Goal: Navigation & Orientation: Find specific page/section

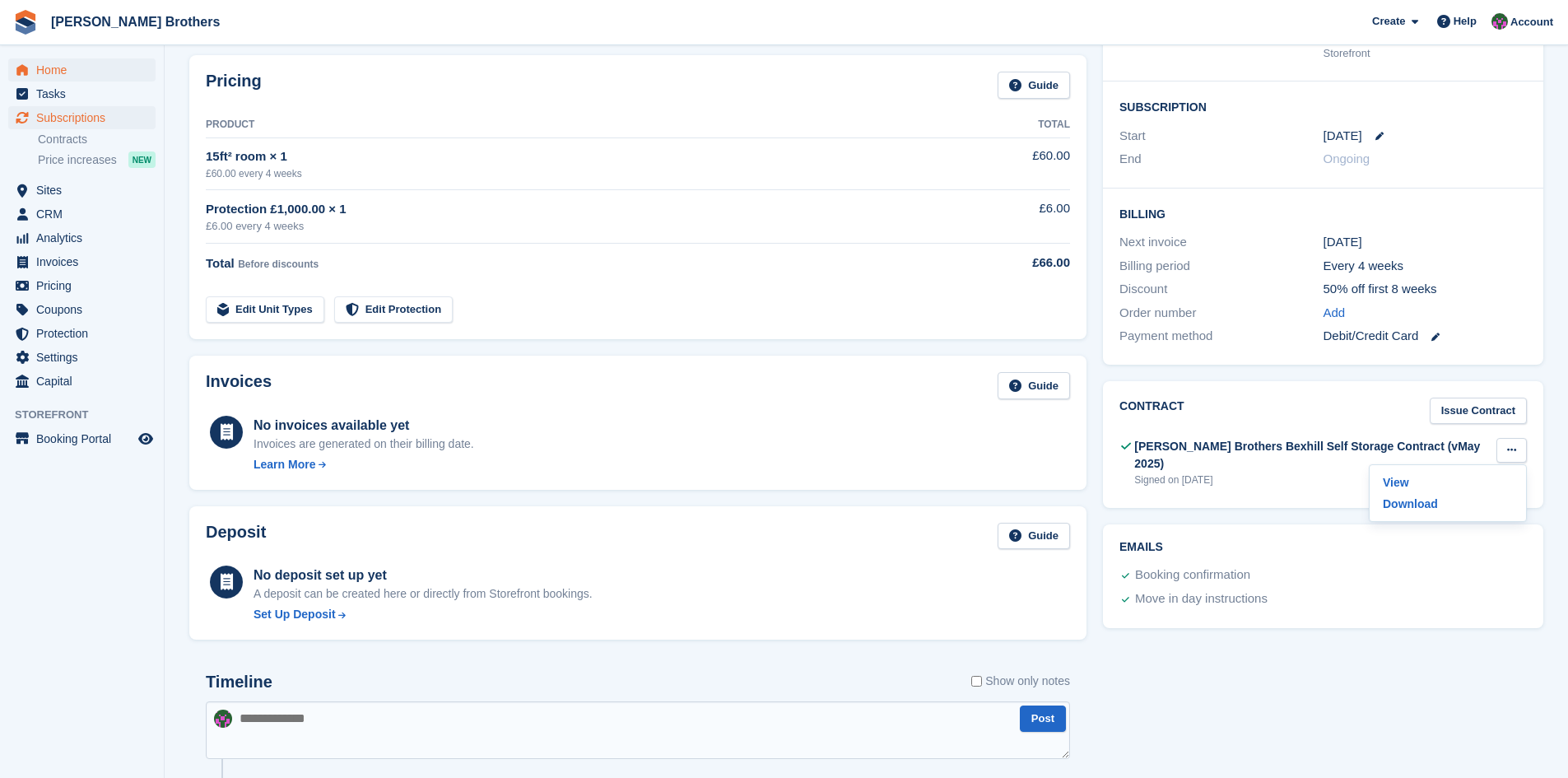
scroll to position [247, 0]
click at [55, 69] on span "Home" at bounding box center [86, 70] width 98 height 23
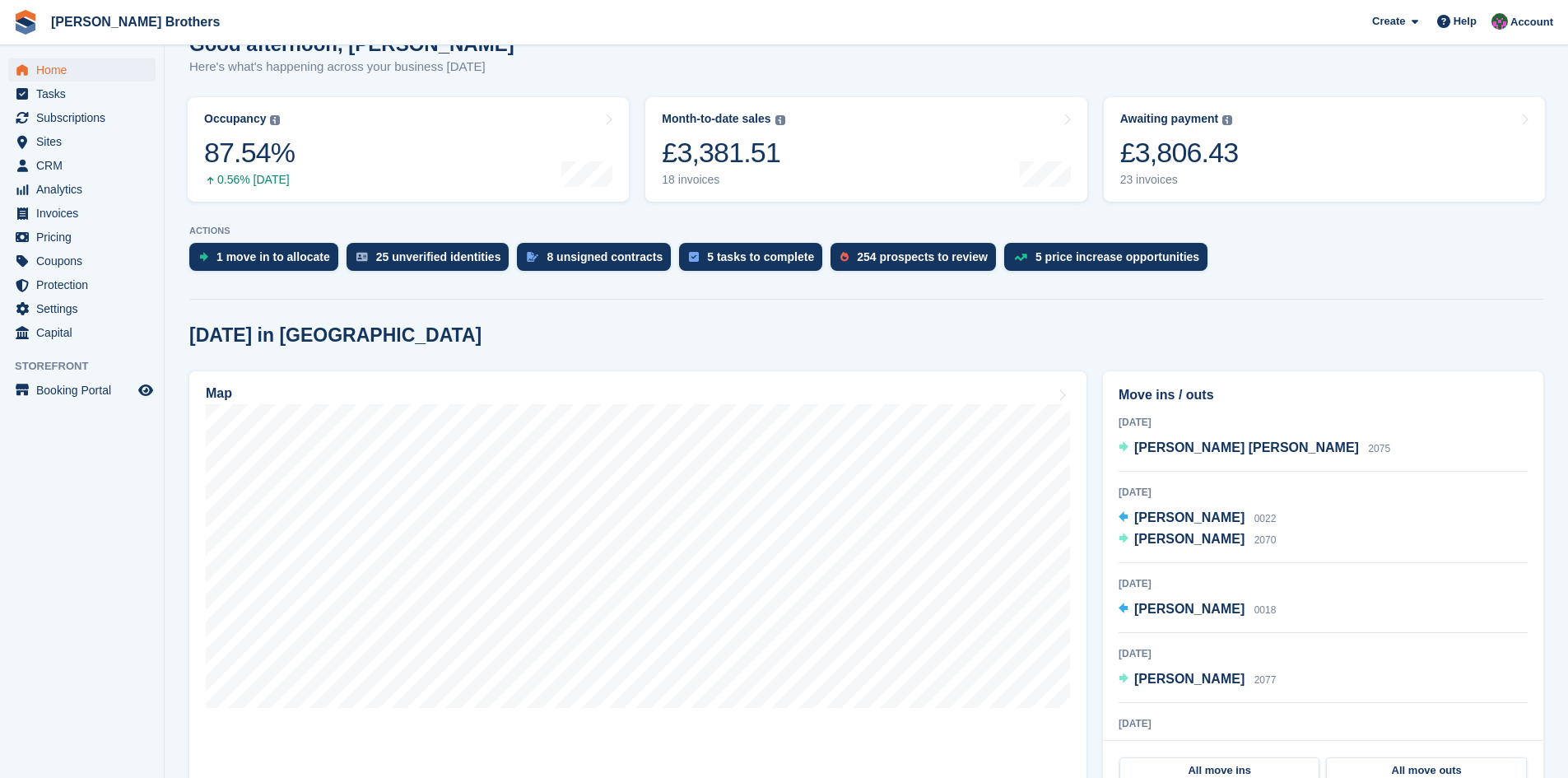
scroll to position [247, 0]
